Goal: Task Accomplishment & Management: Manage account settings

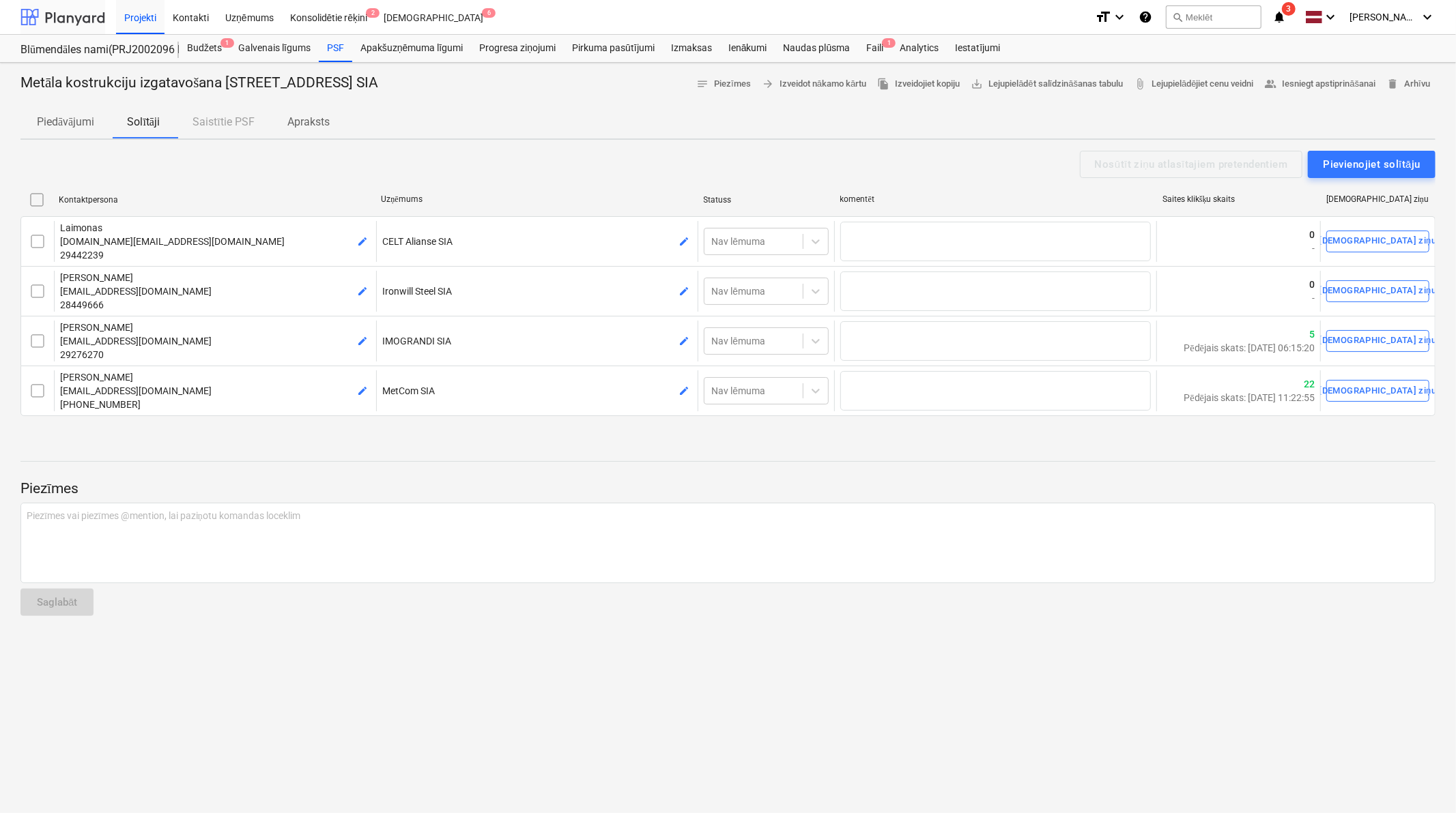
click at [79, 19] on div at bounding box center [62, 17] width 84 height 34
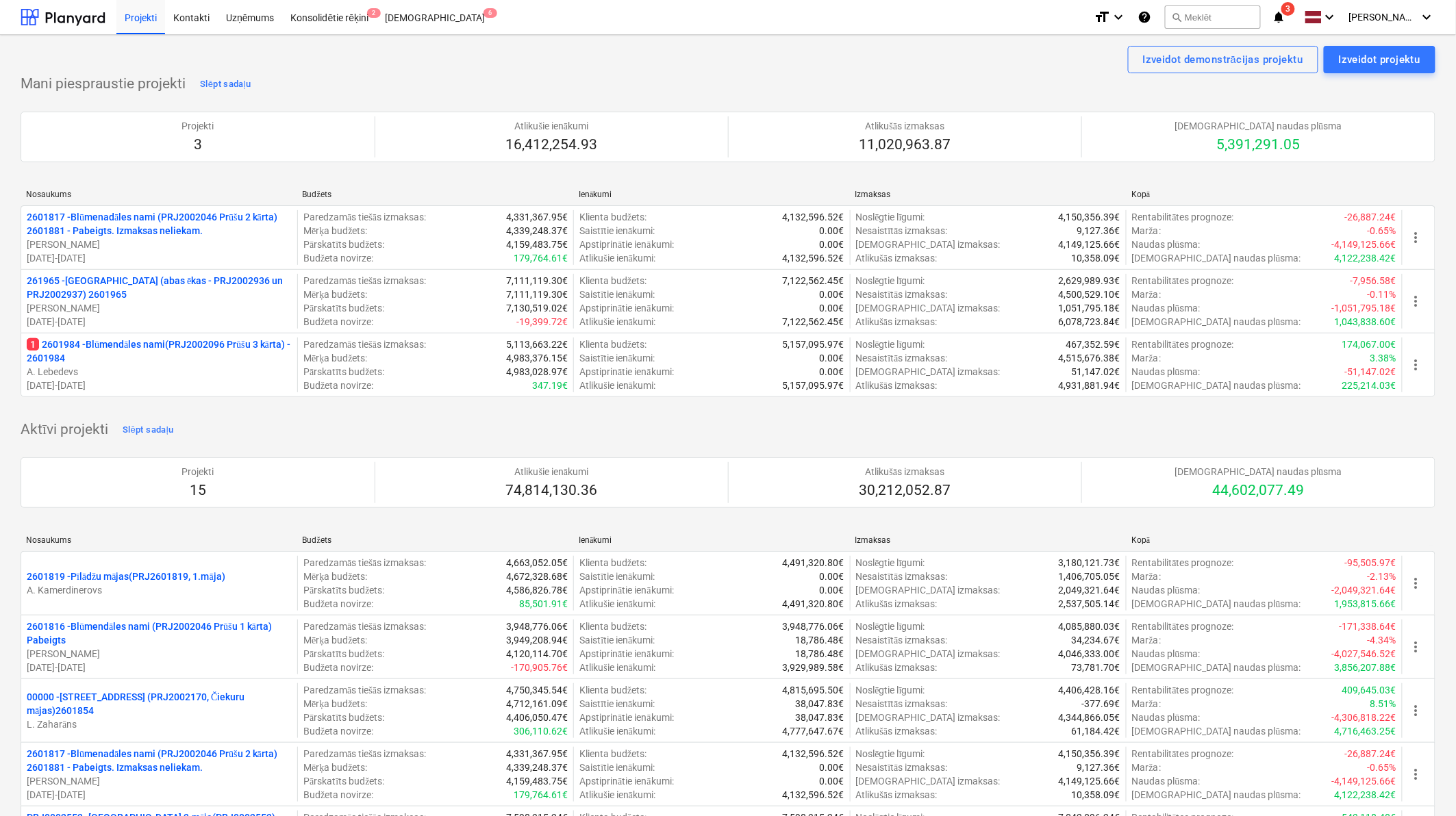
click at [1284, 21] on icon "notifications" at bounding box center [1278, 17] width 14 height 16
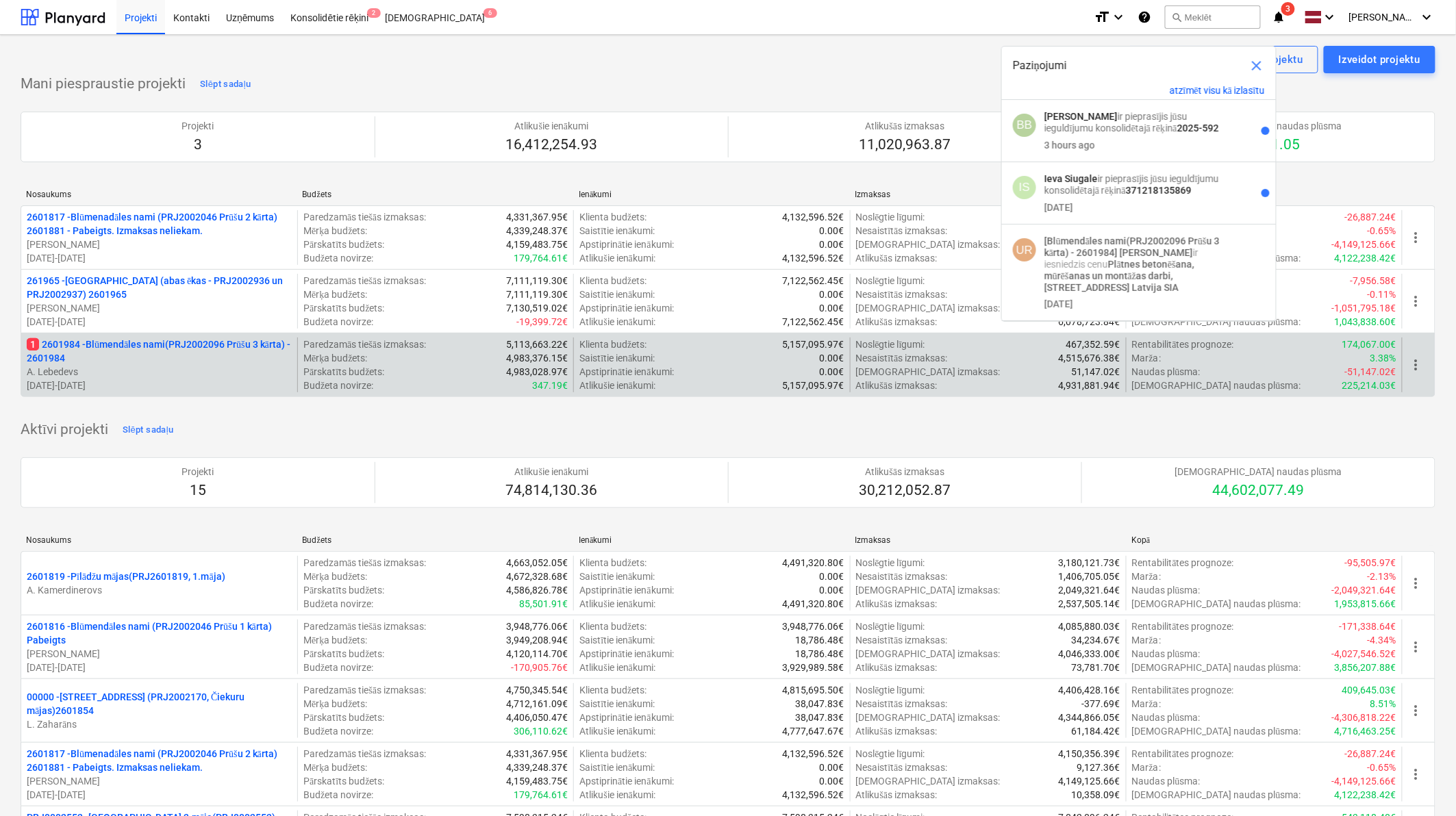
click at [179, 385] on p "[DATE] - [DATE]" at bounding box center [159, 385] width 265 height 14
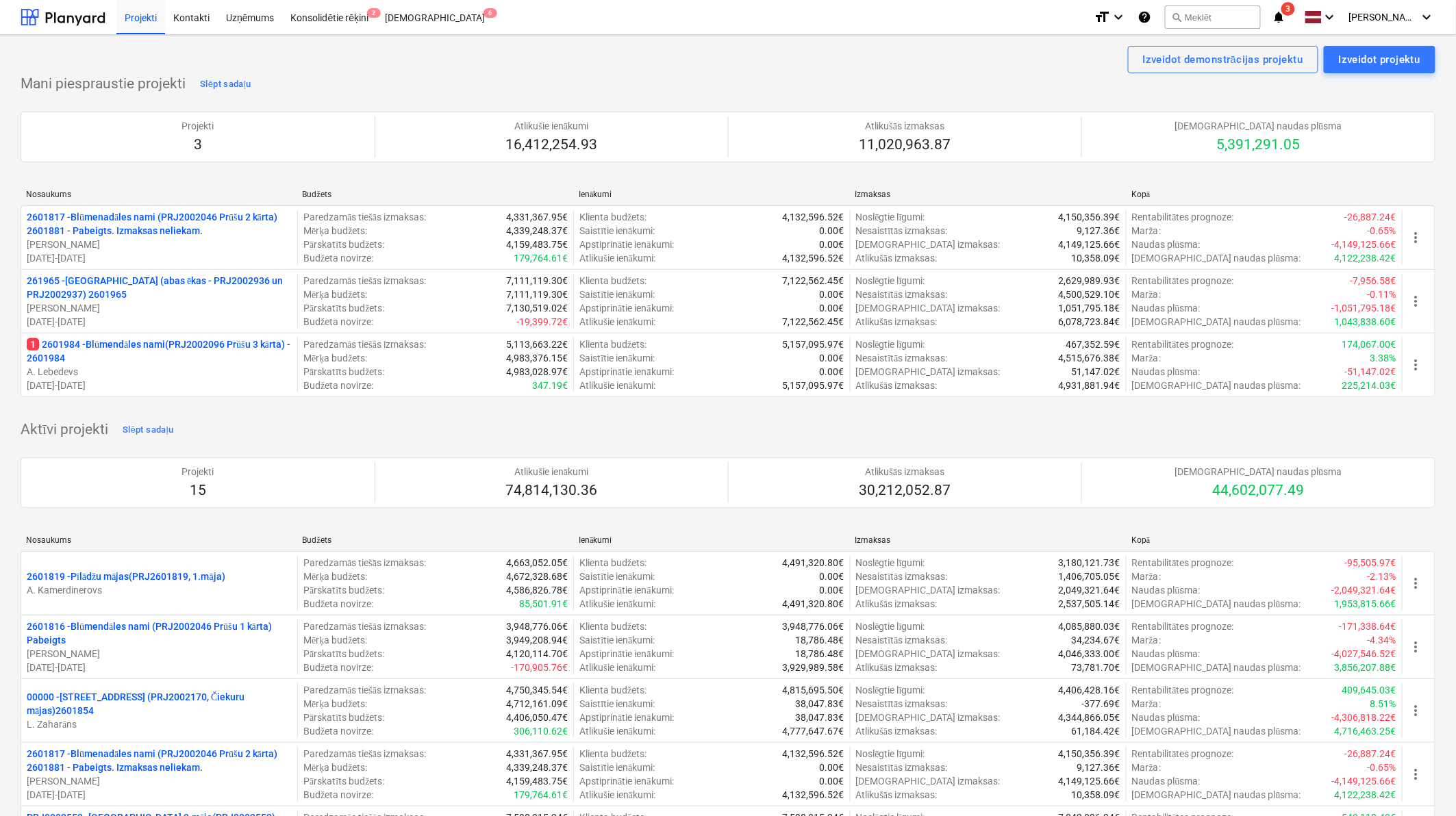
click at [131, 299] on p "261965 - [GEOGRAPHIC_DATA] (abas ēkas - PRJ2002936 un PRJ2002937) 2601965" at bounding box center [159, 288] width 265 height 28
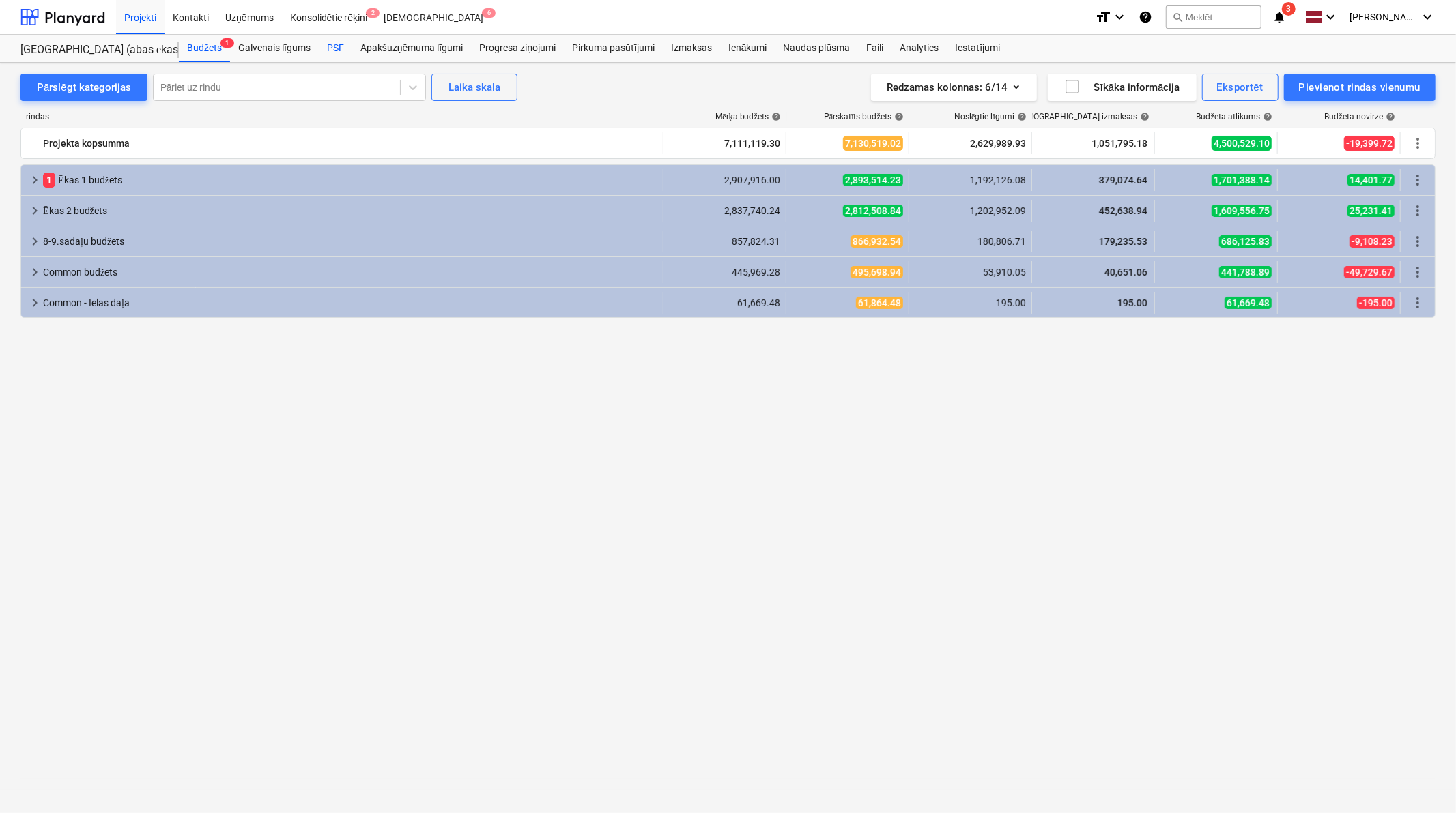
click at [343, 39] on div "PSF" at bounding box center [335, 49] width 33 height 28
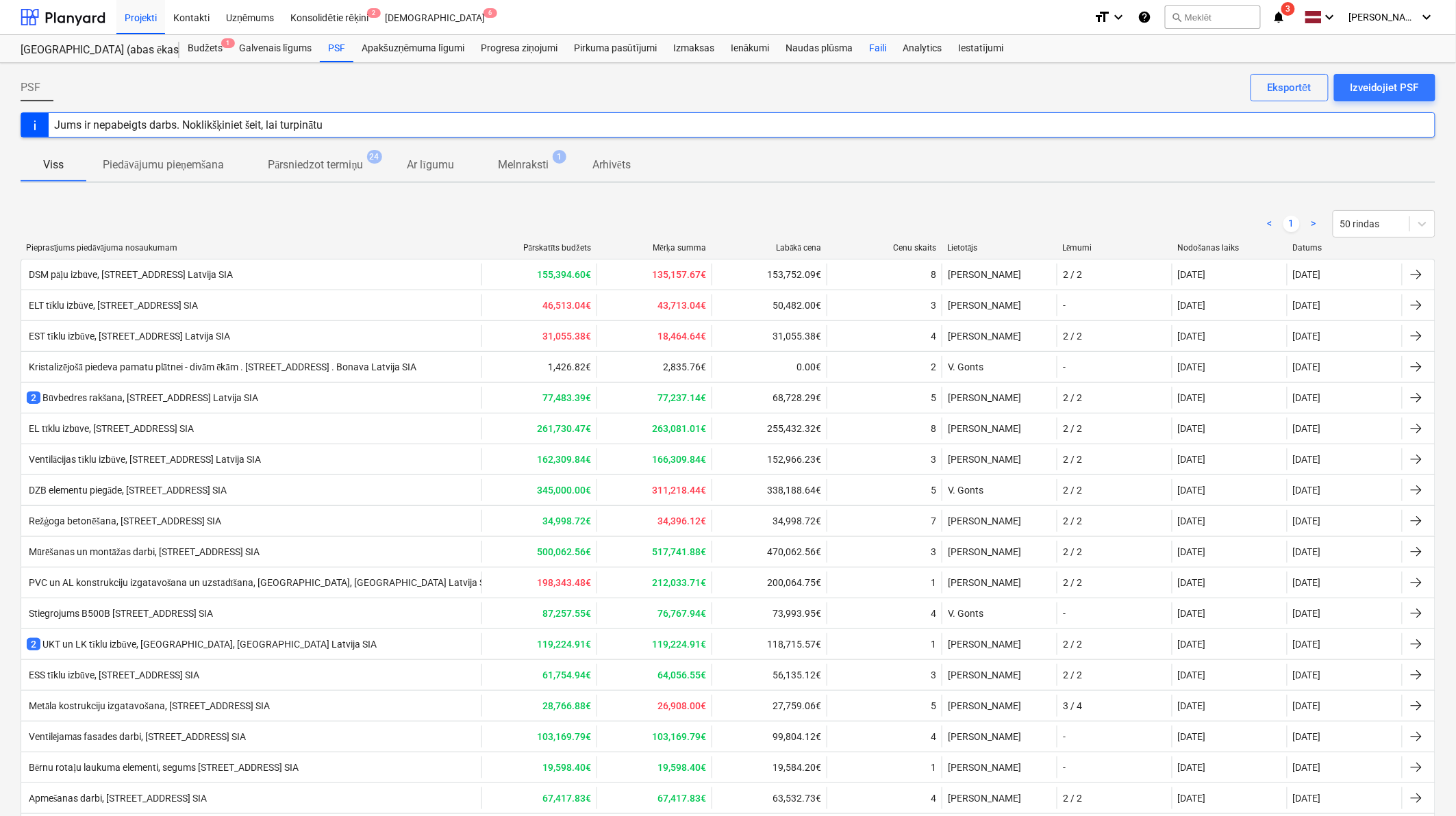
click at [880, 43] on div "Faili" at bounding box center [877, 49] width 33 height 28
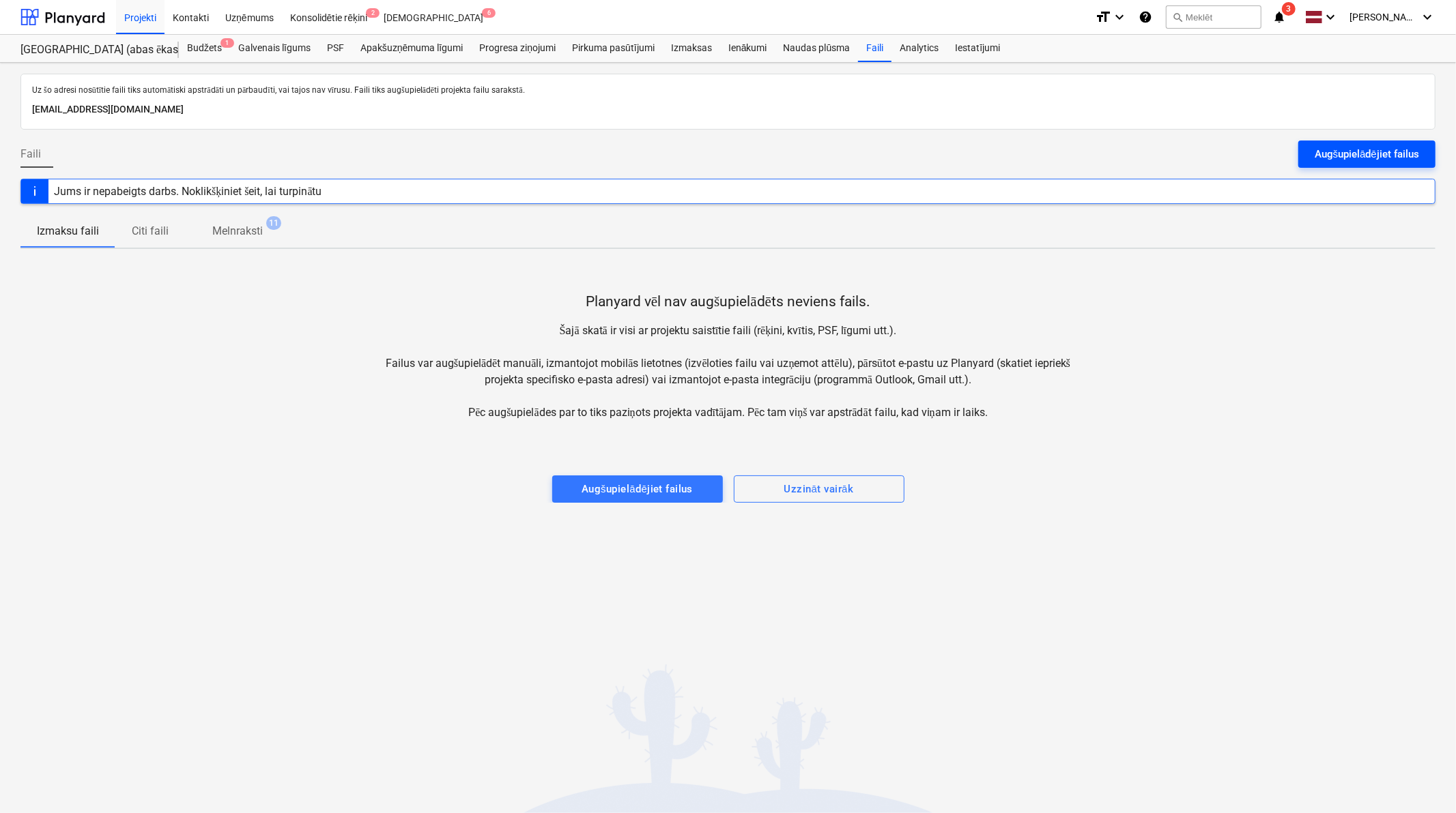
click at [1381, 145] on div "Augšupielādējiet failus" at bounding box center [1366, 154] width 105 height 18
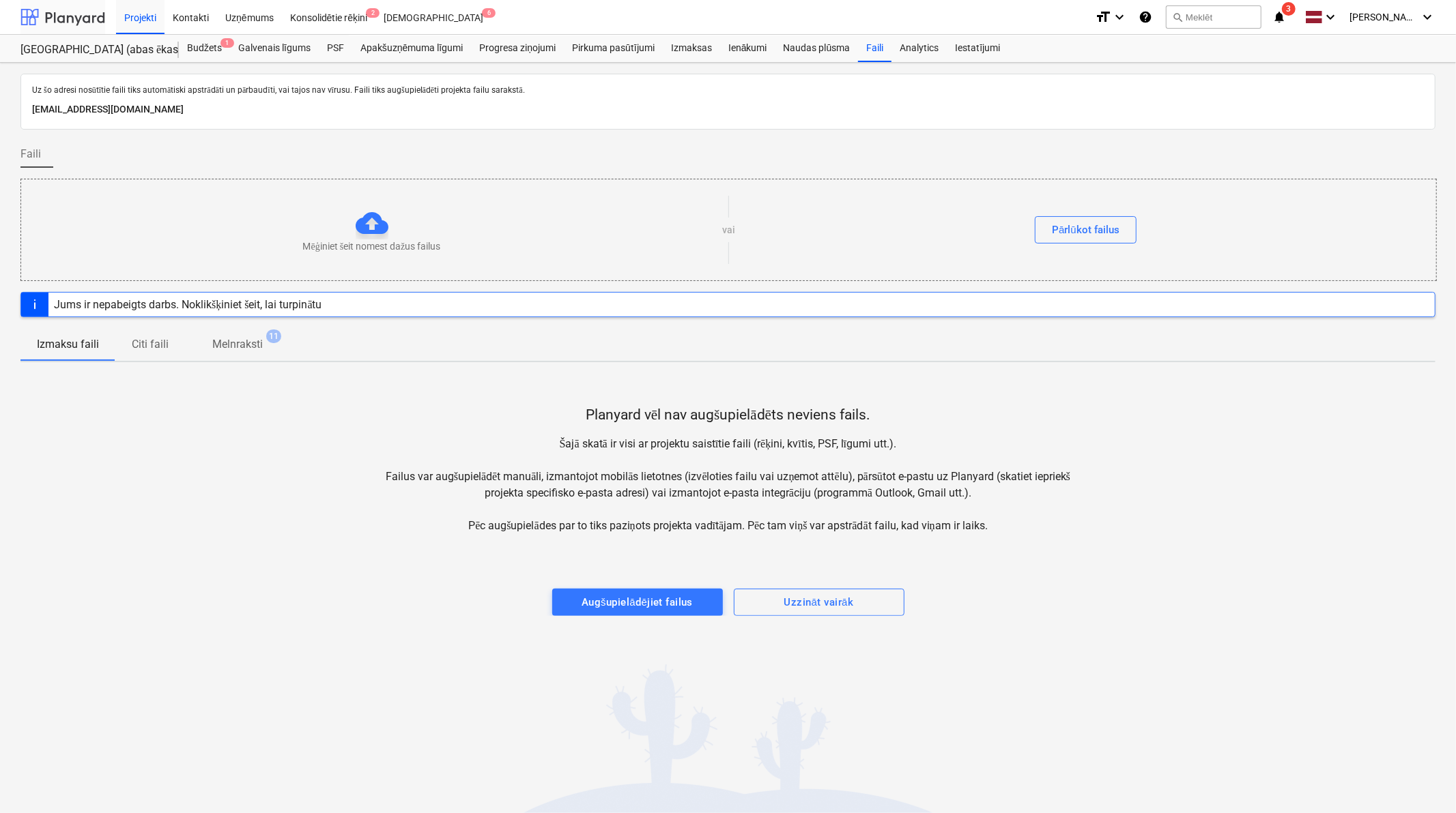
click at [69, 8] on div at bounding box center [62, 17] width 84 height 34
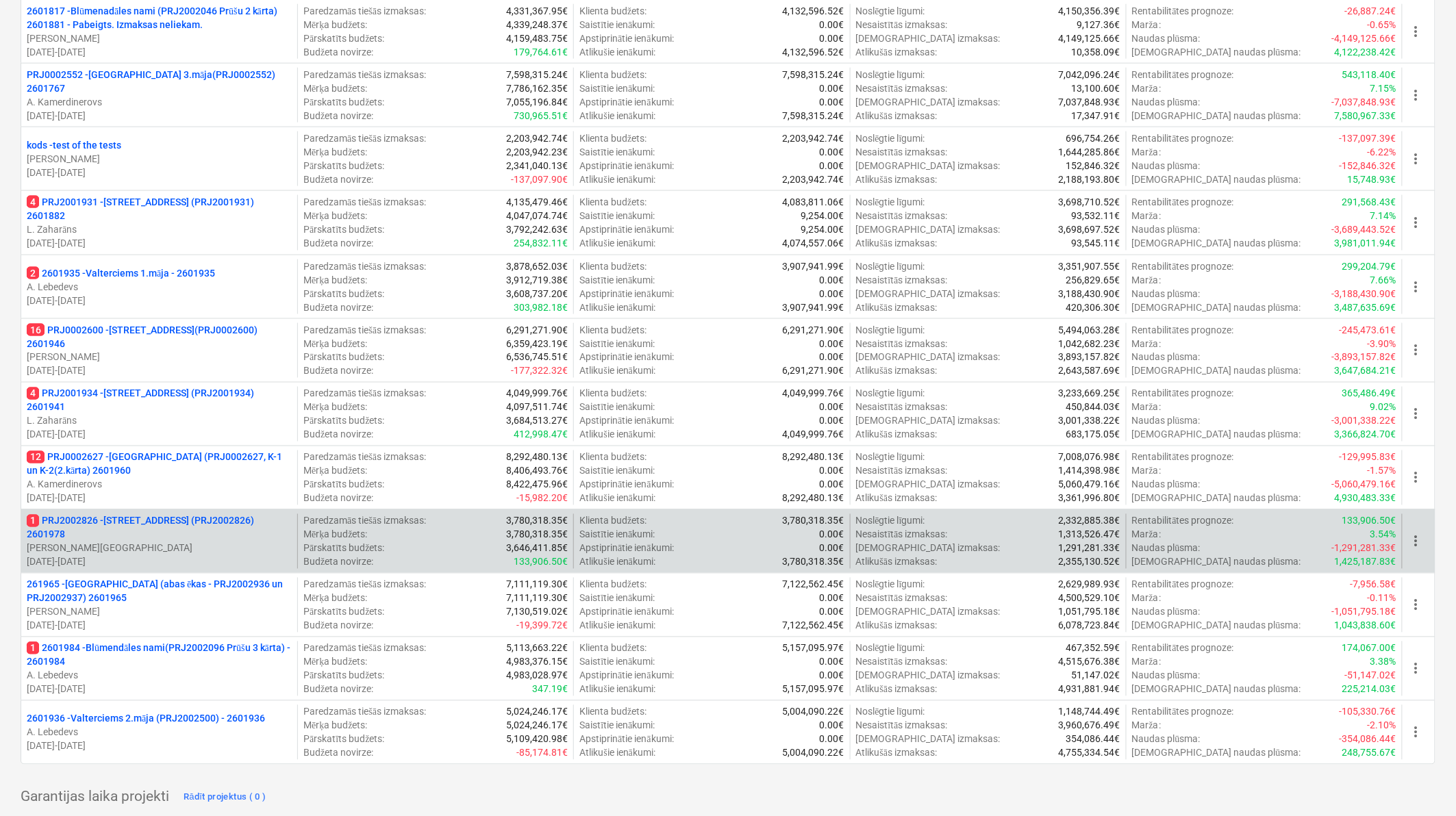
scroll to position [608, 0]
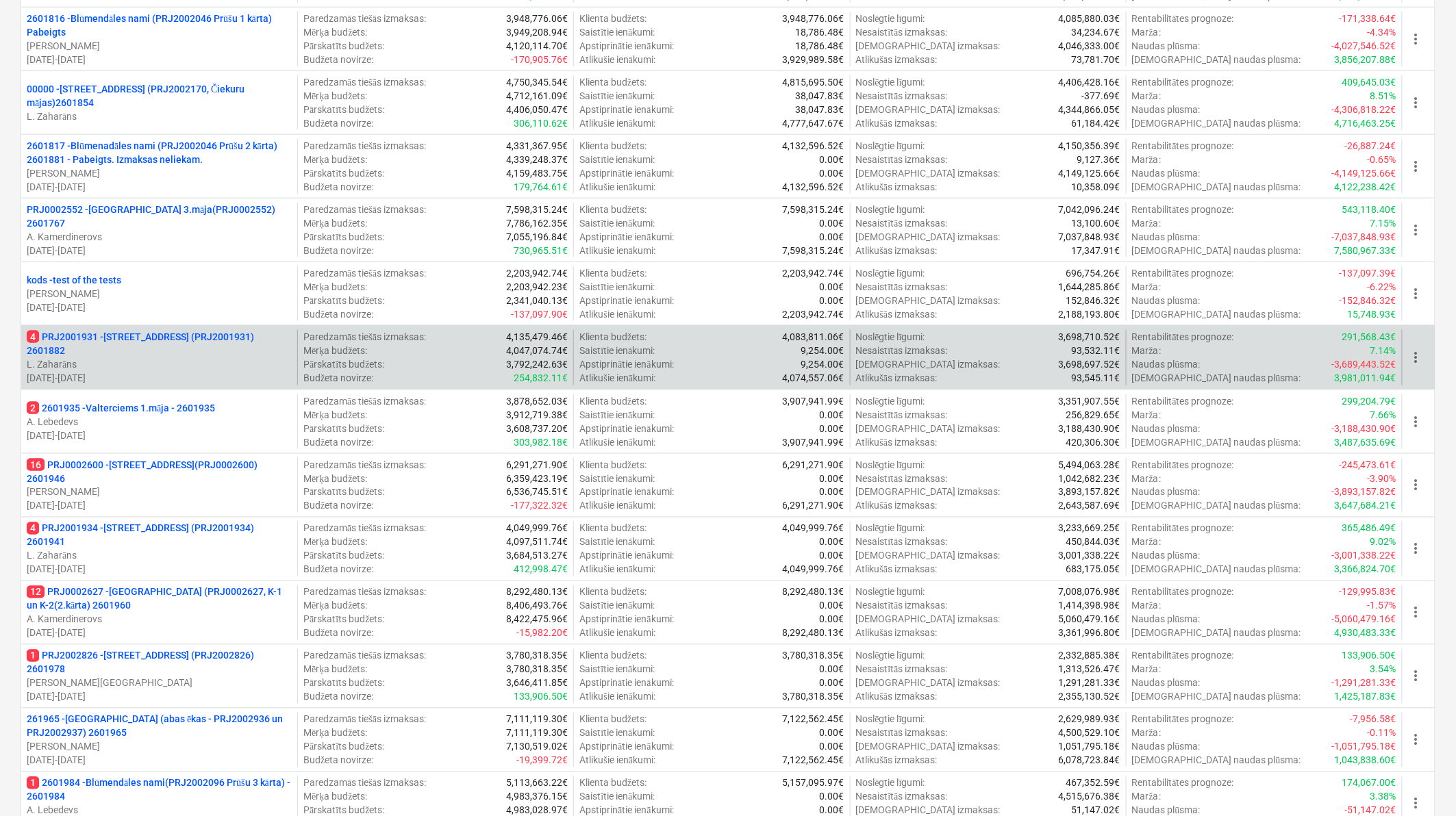
click at [178, 330] on p "4 PRJ2001931 - [STREET_ADDRESS] (PRJ2001931) 2601882" at bounding box center [159, 344] width 265 height 28
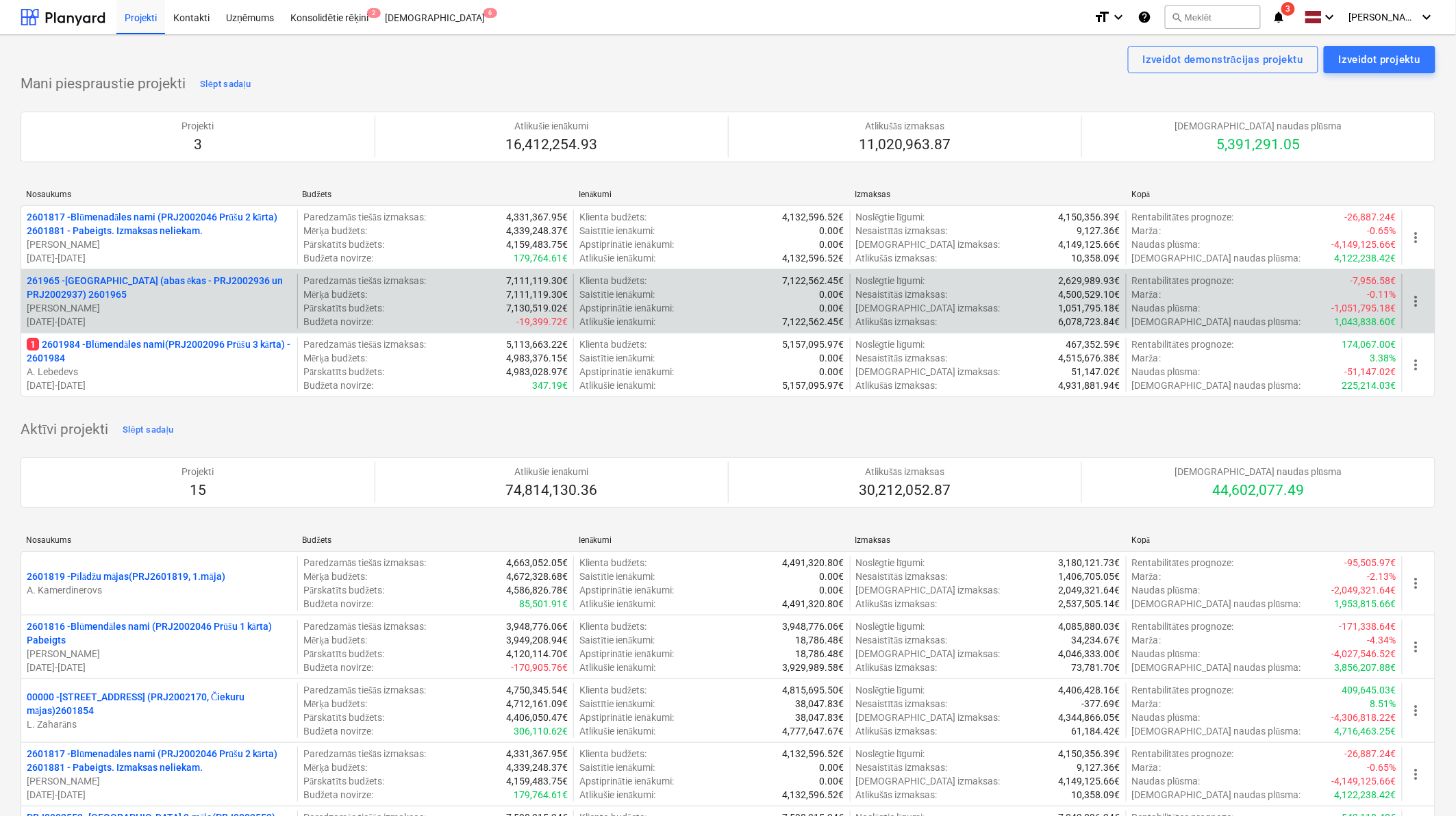
click at [211, 284] on p "261965 - [GEOGRAPHIC_DATA] (abas ēkas - PRJ2002936 un PRJ2002937) 2601965" at bounding box center [159, 288] width 265 height 28
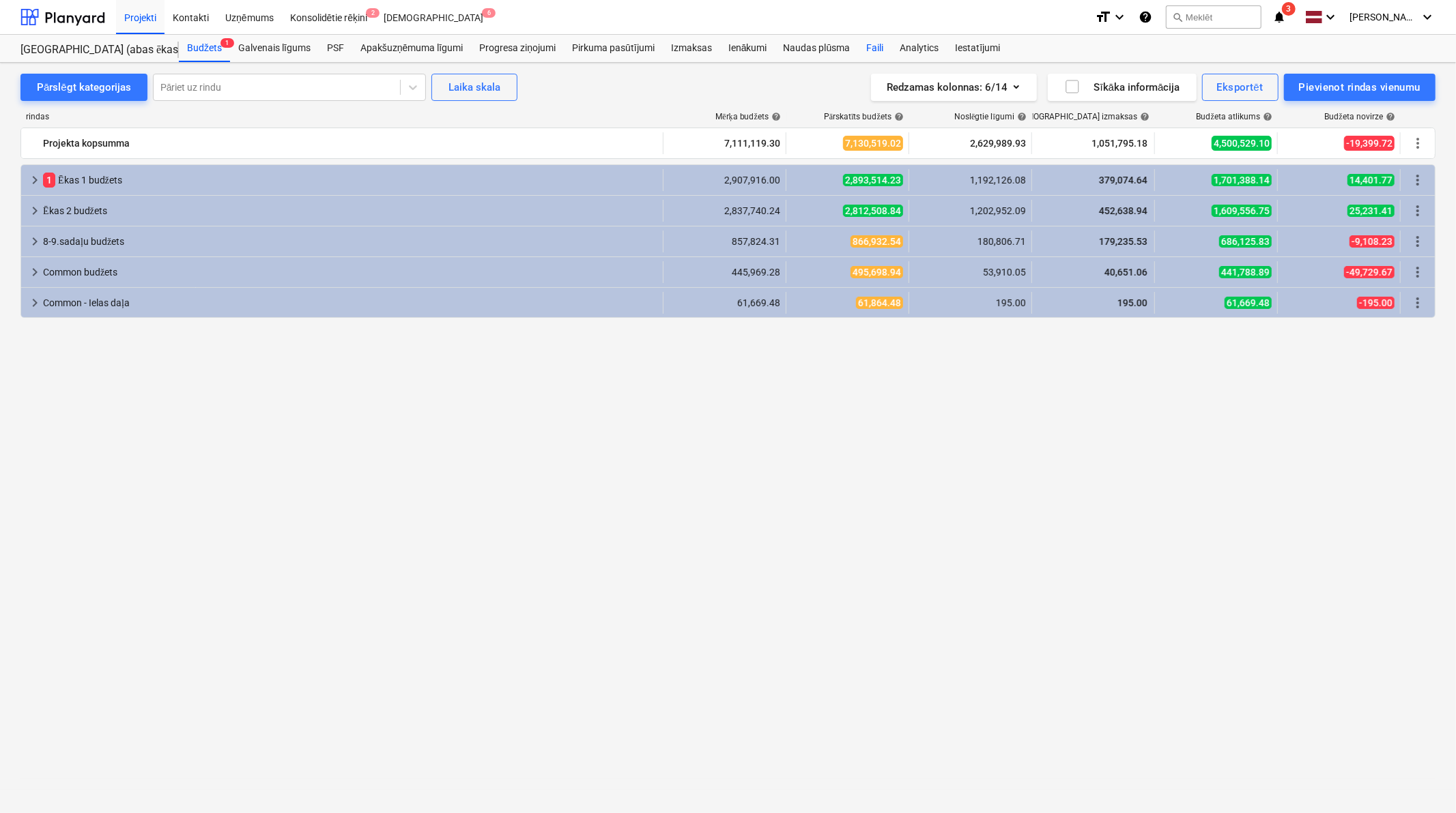
click at [871, 49] on div "Faili" at bounding box center [874, 49] width 33 height 28
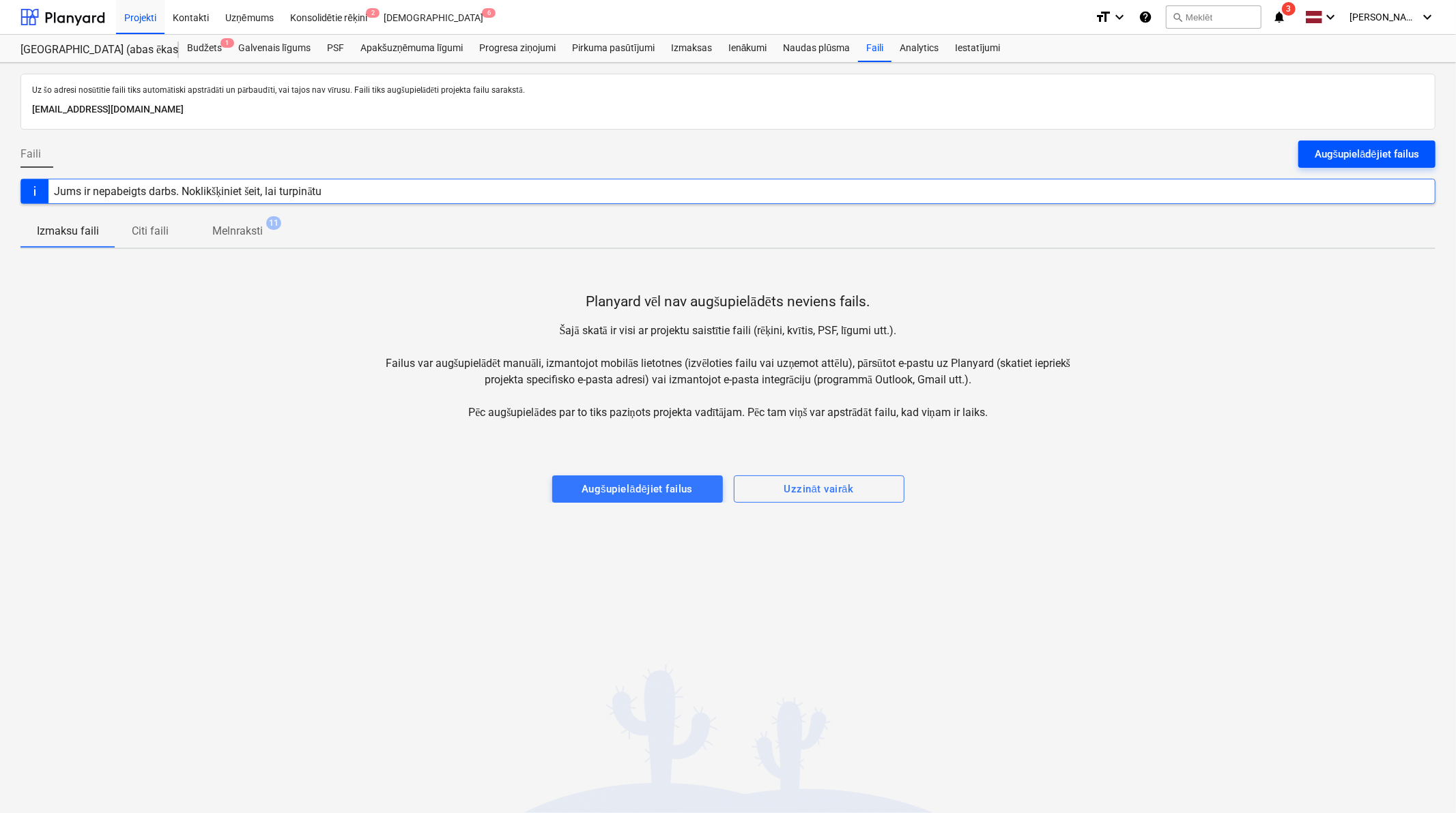
click at [1335, 149] on div "Augšupielādējiet failus" at bounding box center [1366, 154] width 105 height 18
